Goal: Transaction & Acquisition: Purchase product/service

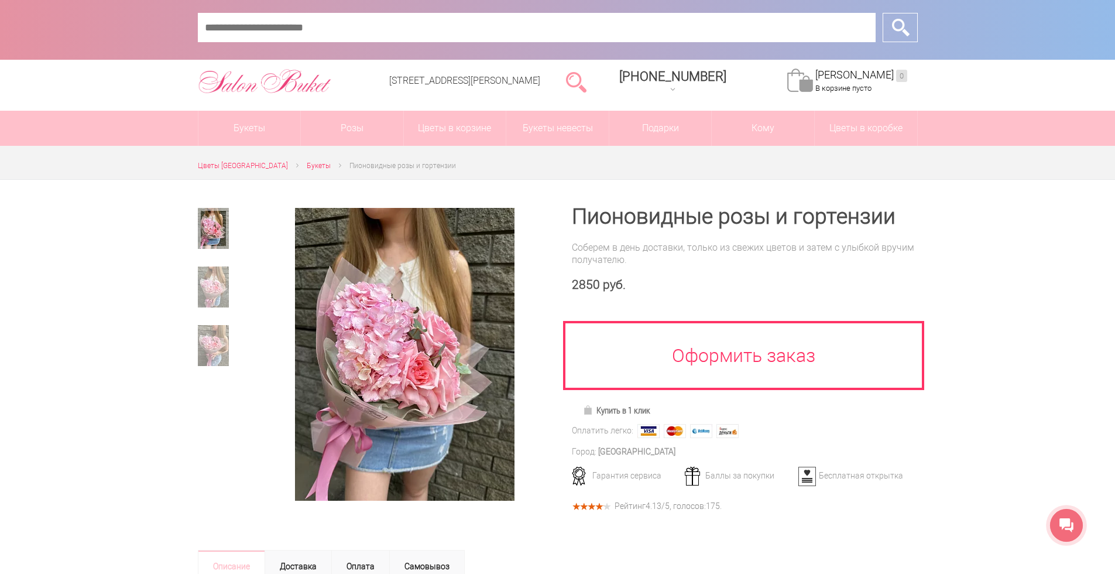
click at [549, 35] on input "text" at bounding box center [537, 27] width 678 height 29
type input "*"
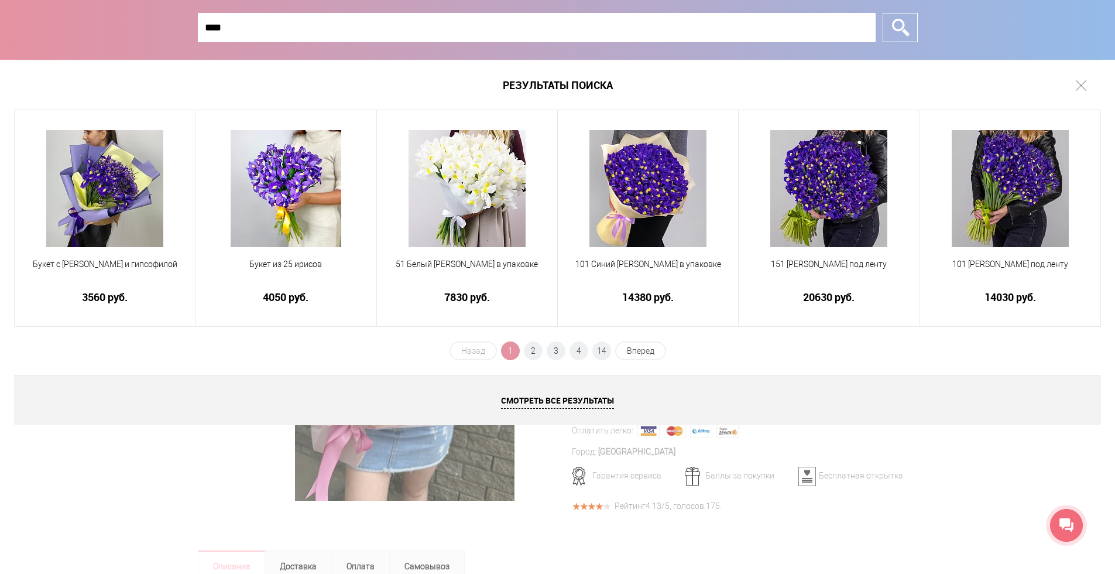
type input "****"
click at [883, 13] on input "*" at bounding box center [900, 27] width 35 height 29
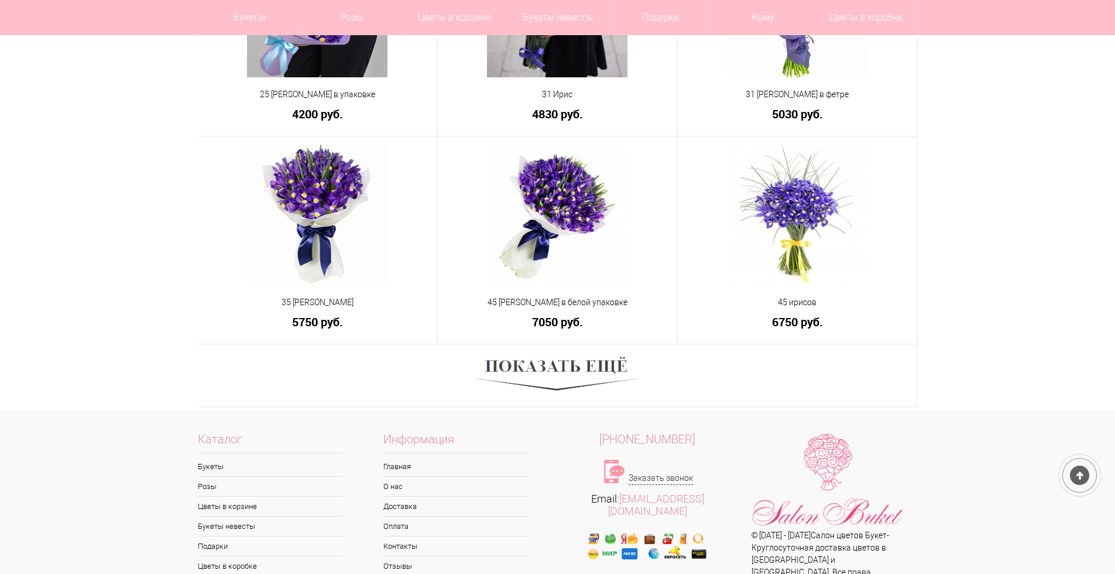
scroll to position [755, 0]
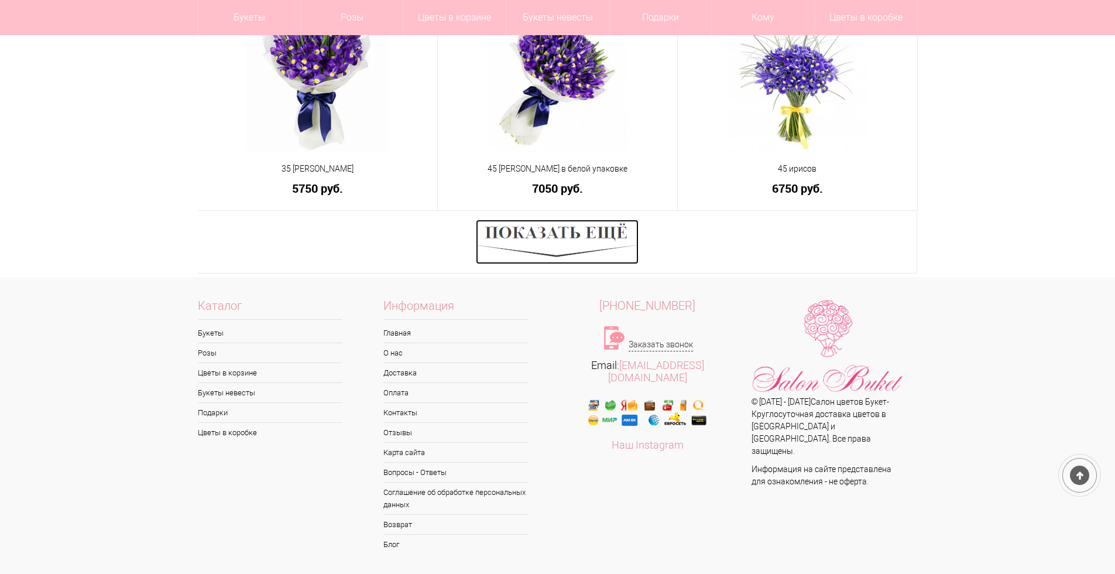
click at [514, 237] on img at bounding box center [557, 241] width 163 height 44
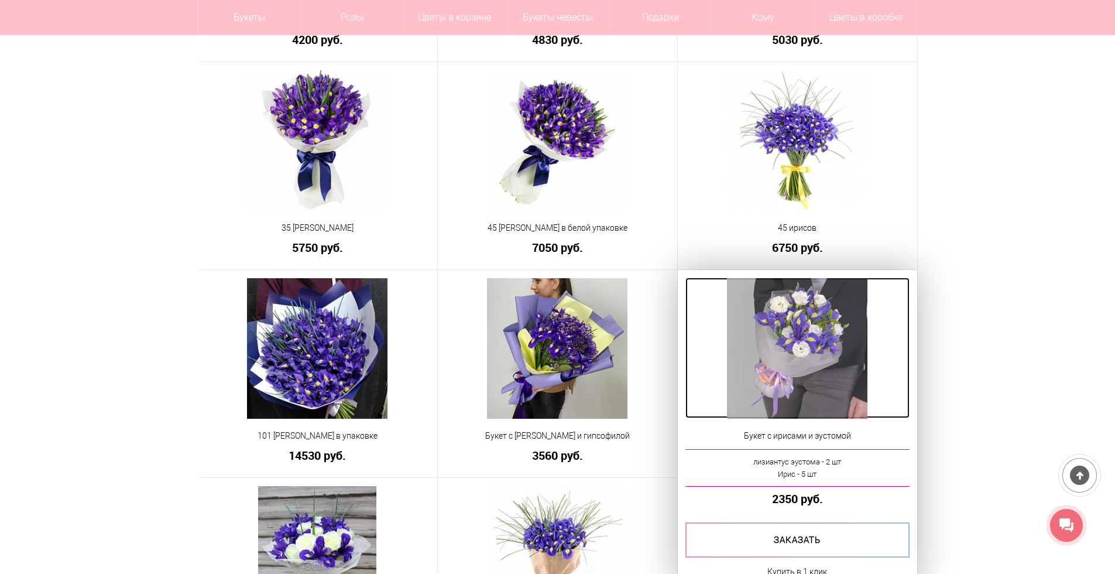
click at [814, 372] on img at bounding box center [797, 348] width 140 height 140
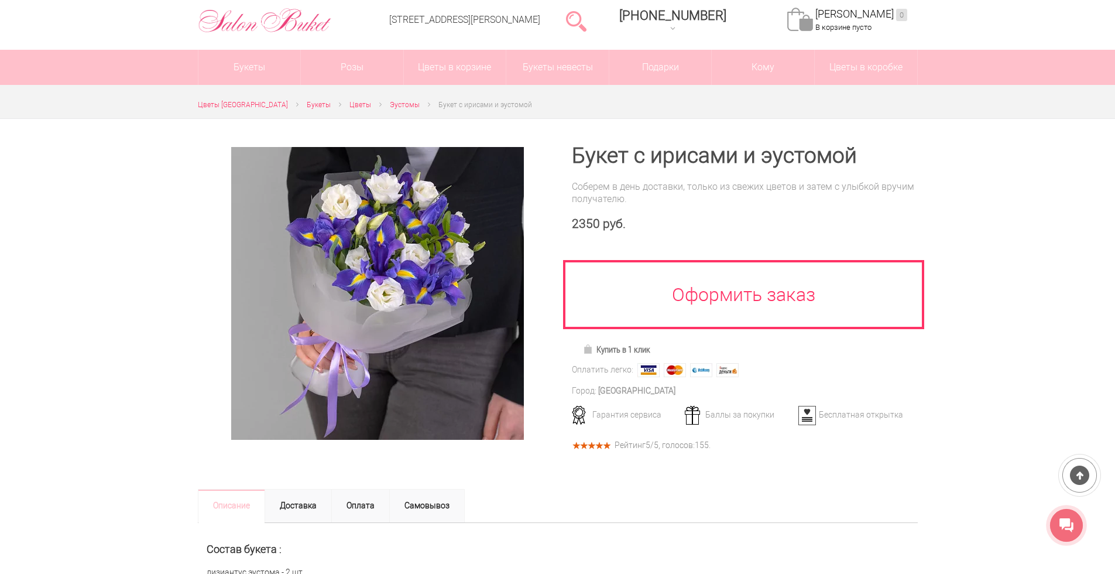
scroll to position [59, 0]
